Goal: Information Seeking & Learning: Learn about a topic

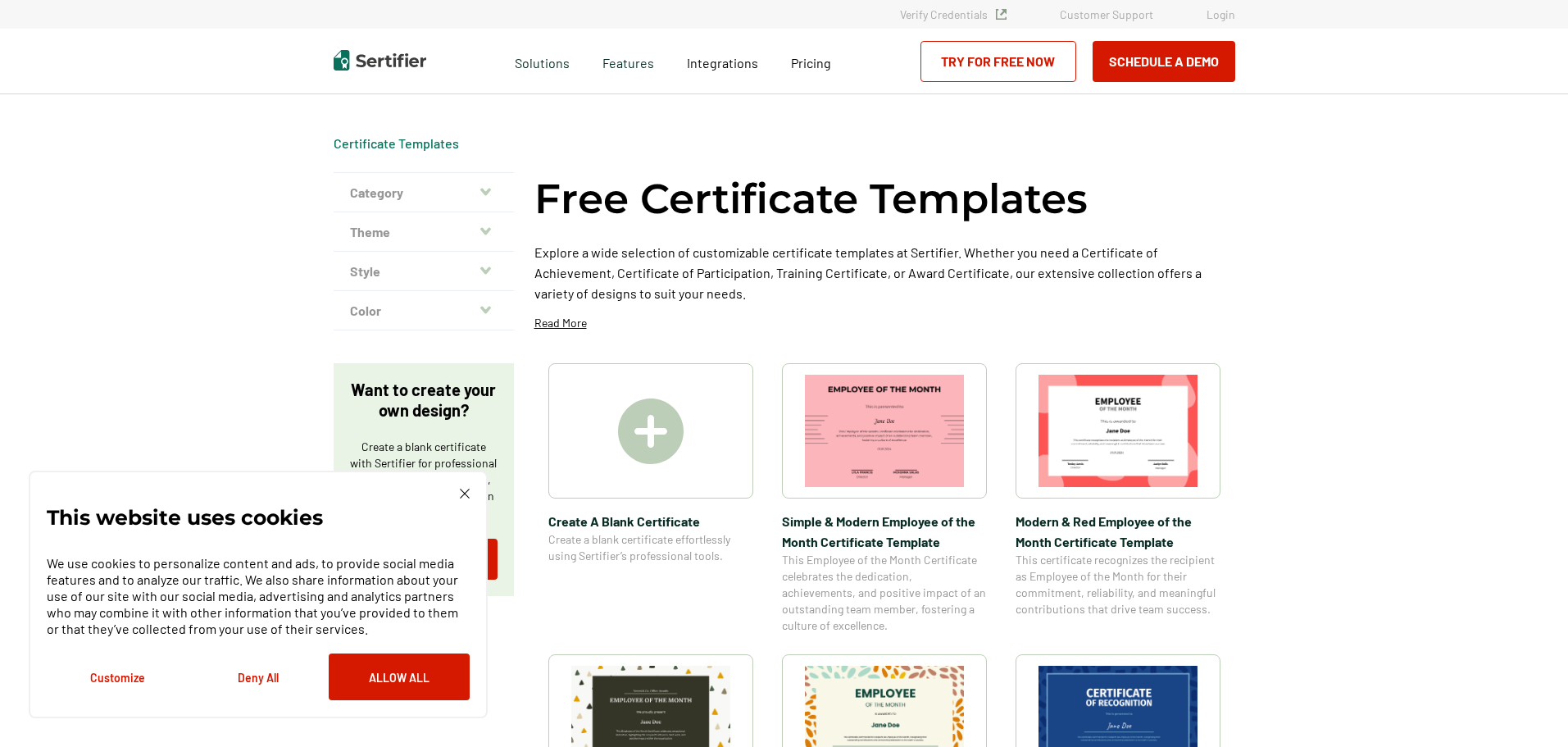
click at [487, 194] on icon "button" at bounding box center [486, 191] width 11 height 7
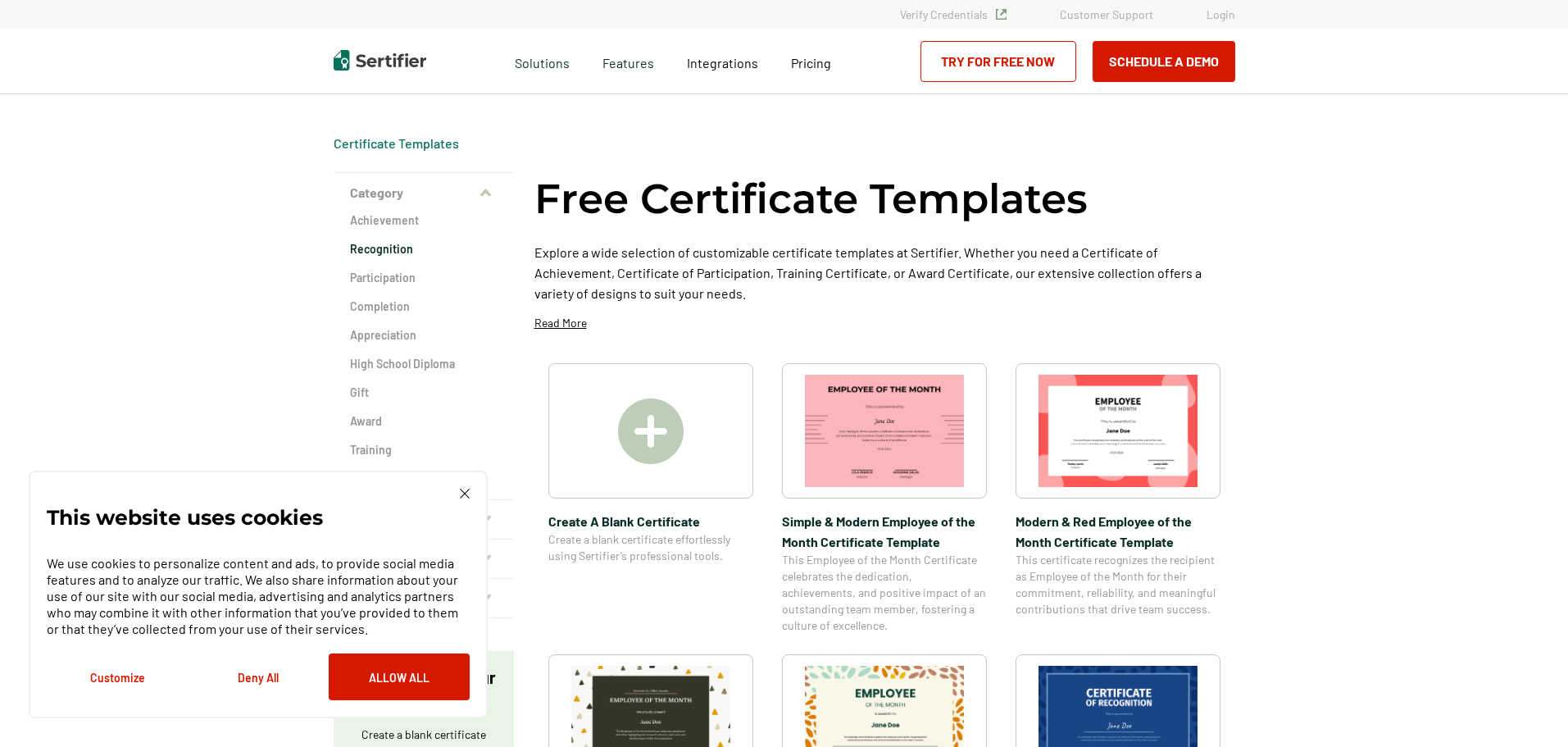
click at [371, 245] on h2 "Recognition" at bounding box center [423, 249] width 148 height 16
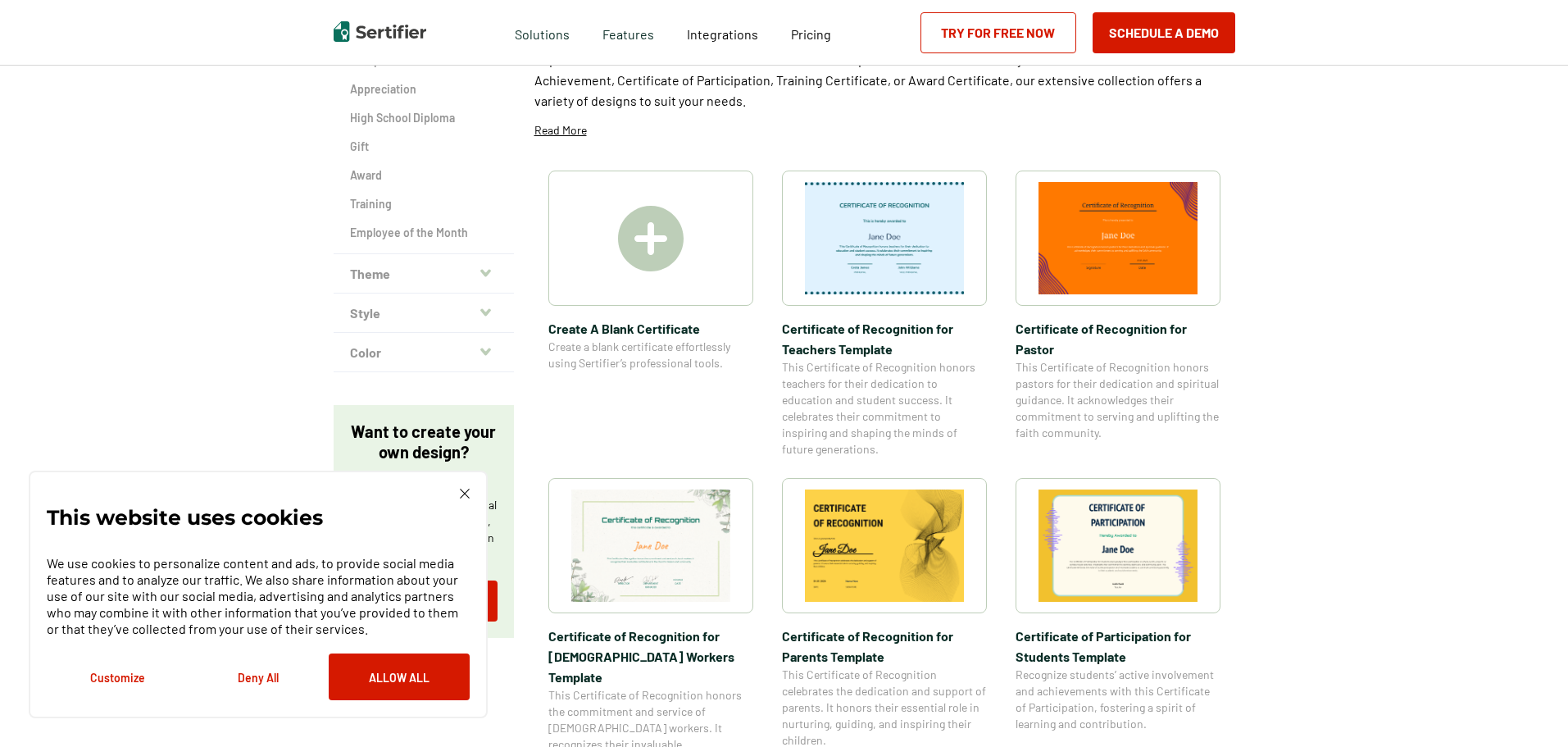
scroll to position [164, 0]
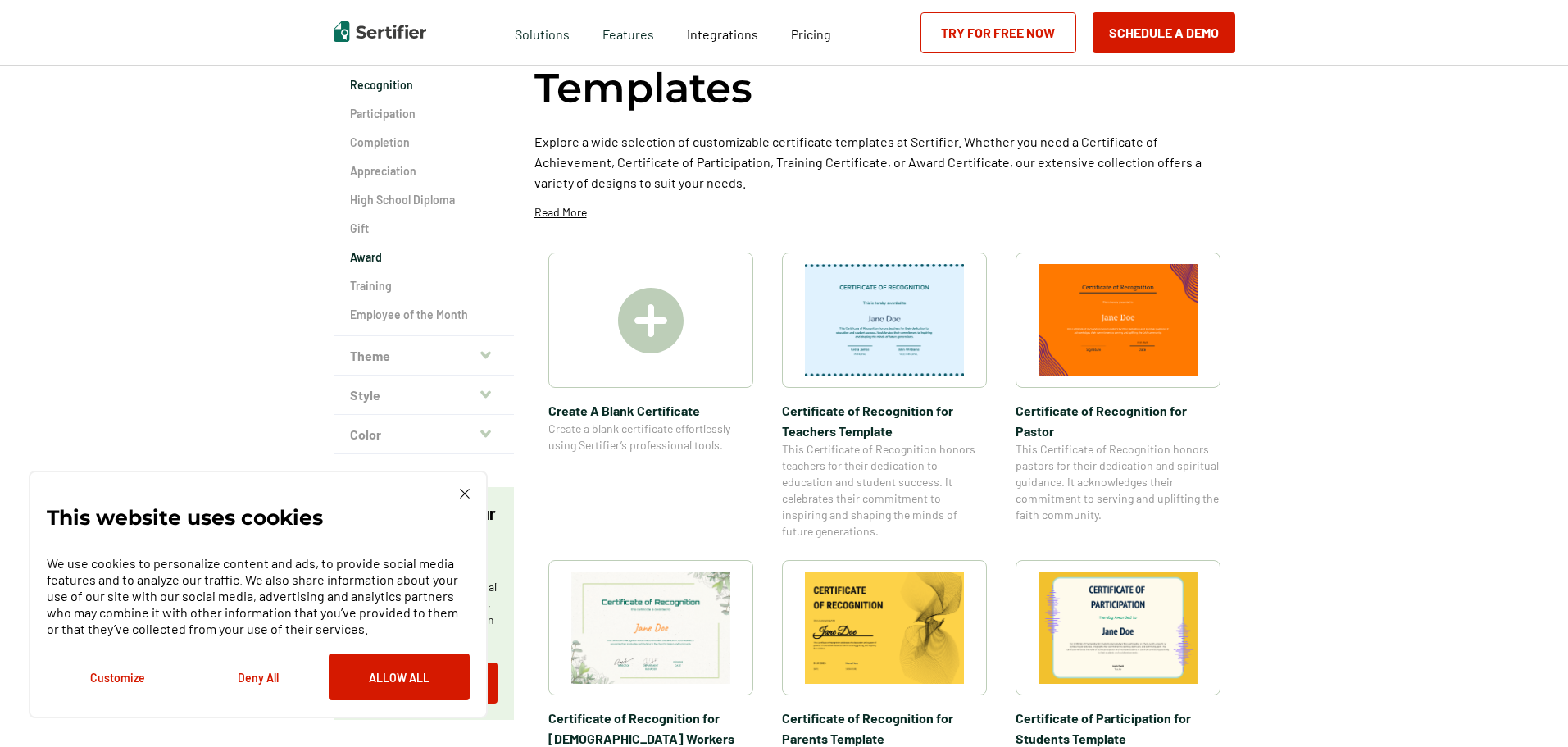
click at [380, 259] on h2 "Award" at bounding box center [423, 258] width 148 height 16
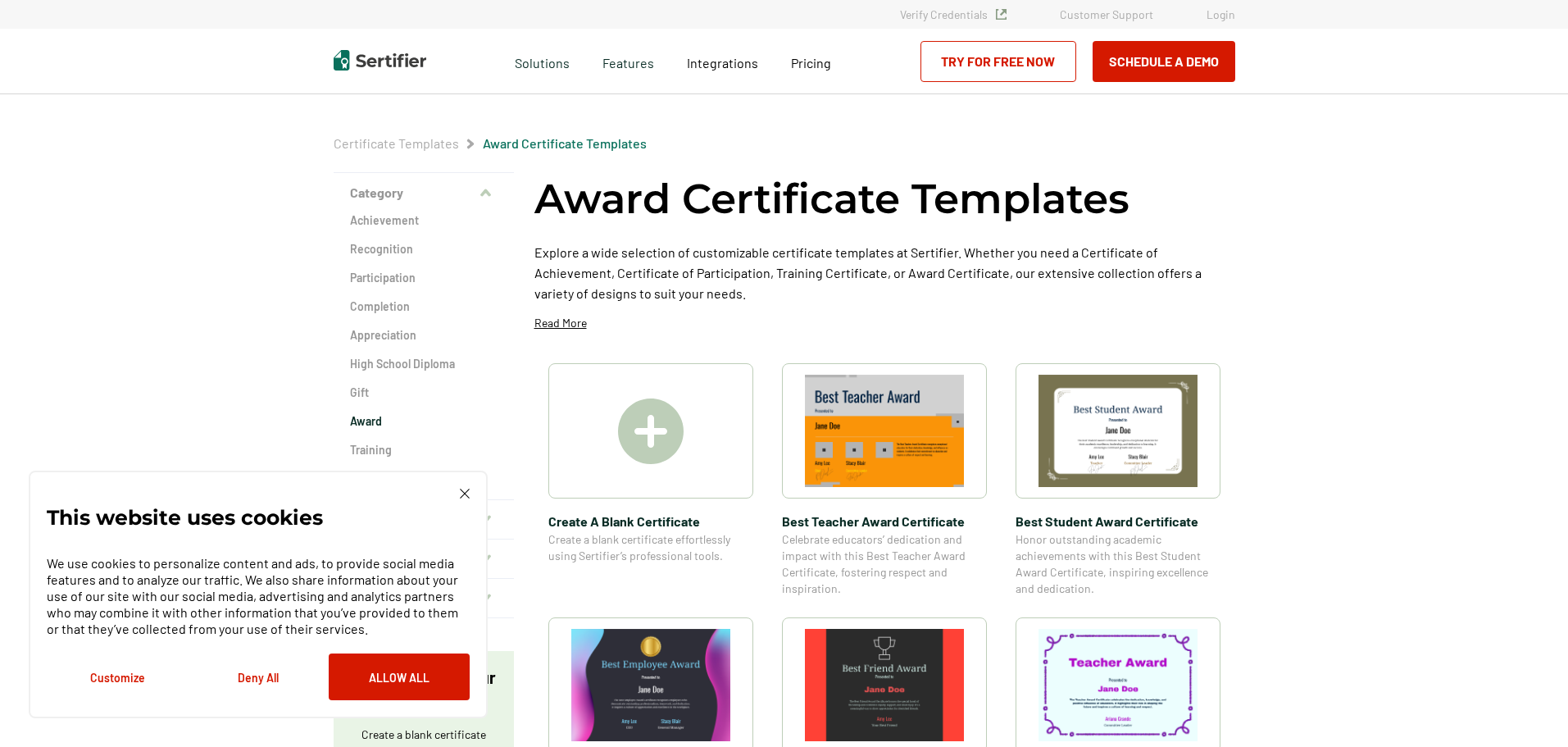
scroll to position [164, 0]
